Goal: Find specific page/section: Find specific page/section

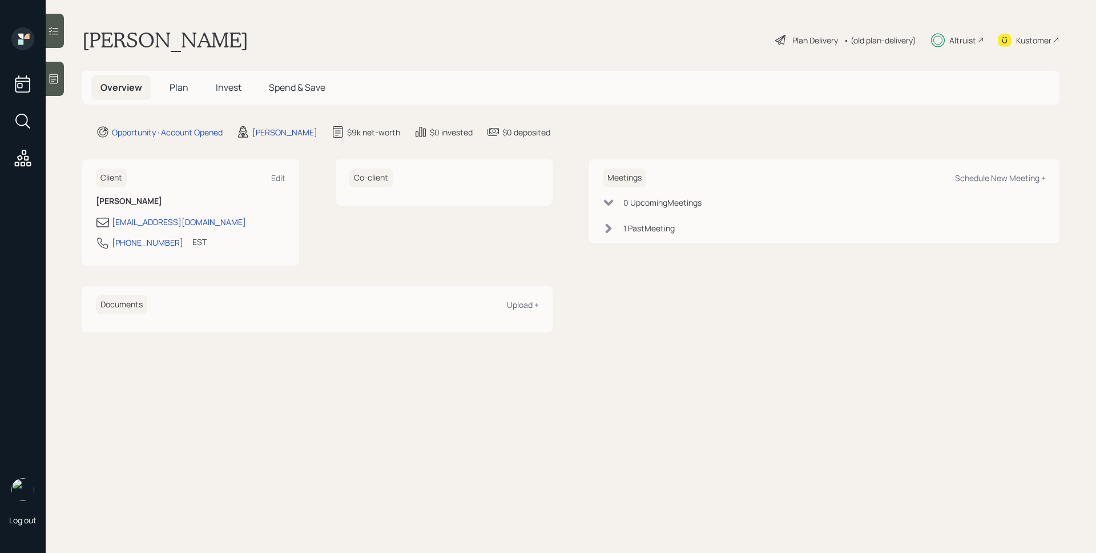
click at [964, 38] on div "Altruist" at bounding box center [962, 40] width 27 height 12
